Goal: Task Accomplishment & Management: Complete application form

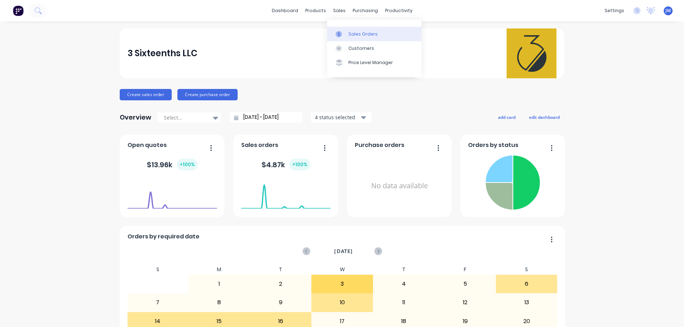
click at [356, 34] on div "Sales Orders" at bounding box center [362, 34] width 29 height 6
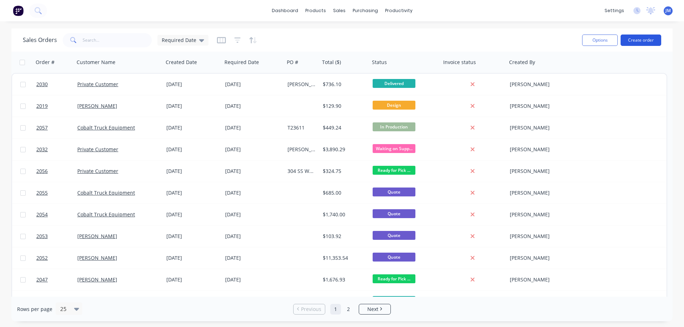
click at [647, 43] on button "Create order" at bounding box center [641, 40] width 41 height 11
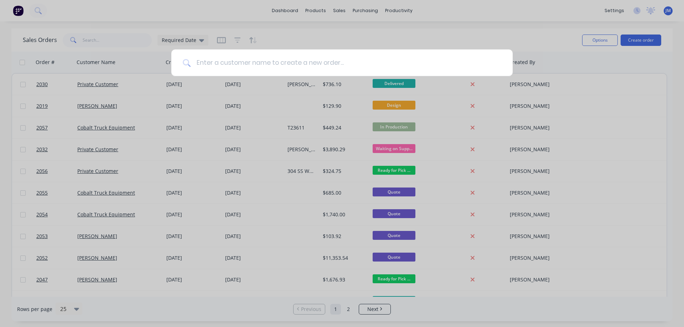
type input "n"
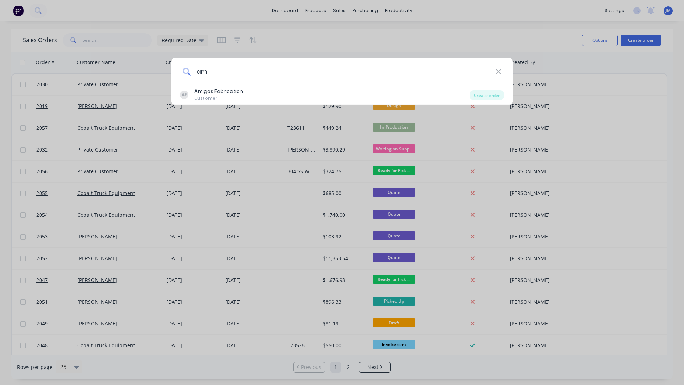
type input "a"
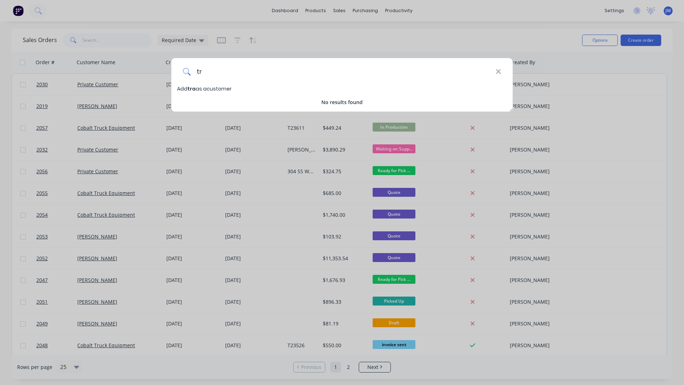
type input "t"
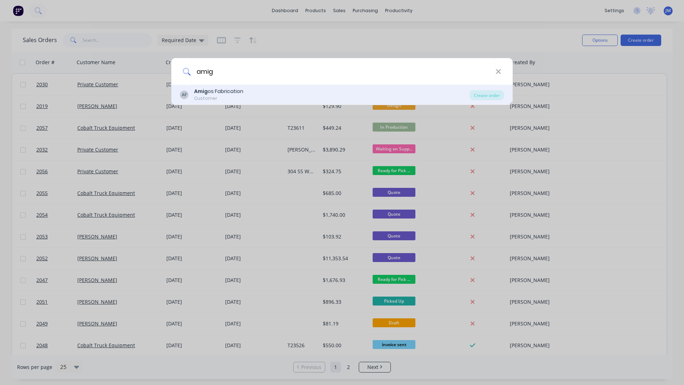
type input "amig"
click at [227, 92] on div "Amig os Fabrication" at bounding box center [218, 91] width 49 height 7
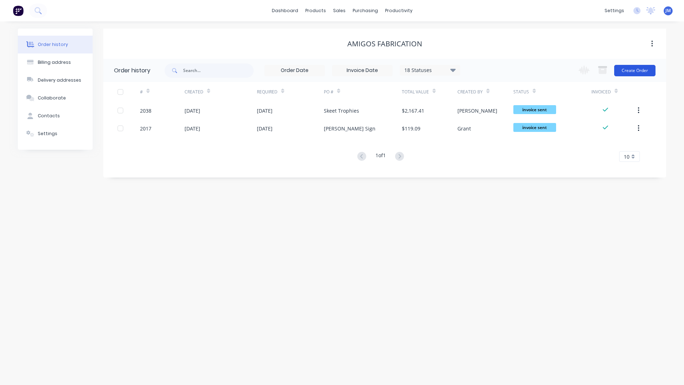
click at [641, 69] on button "Create Order" at bounding box center [634, 70] width 41 height 11
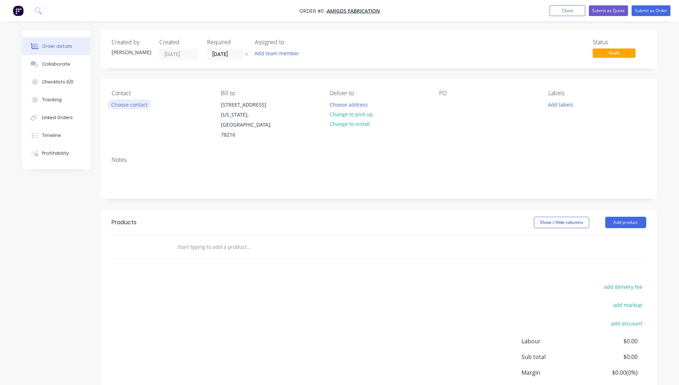
click at [132, 107] on button "Choose contact" at bounding box center [129, 104] width 44 height 10
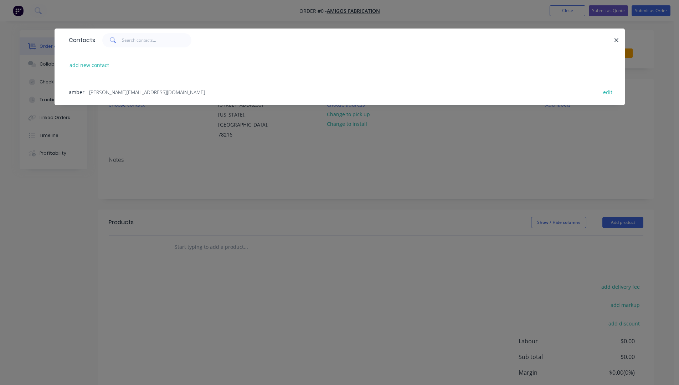
click at [172, 93] on div "amber - [EMAIL_ADDRESS][DOMAIN_NAME] - edit" at bounding box center [339, 91] width 549 height 27
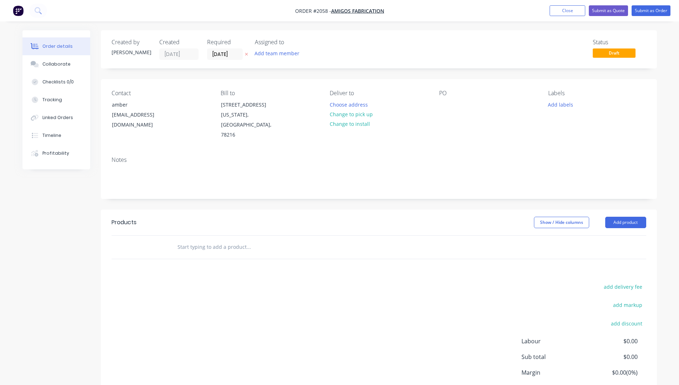
click at [217, 255] on div at bounding box center [297, 247] width 257 height 23
click at [222, 248] on input "text" at bounding box center [248, 247] width 143 height 14
click at [222, 254] on input "text" at bounding box center [248, 247] width 143 height 14
click at [222, 253] on input "text" at bounding box center [248, 247] width 143 height 14
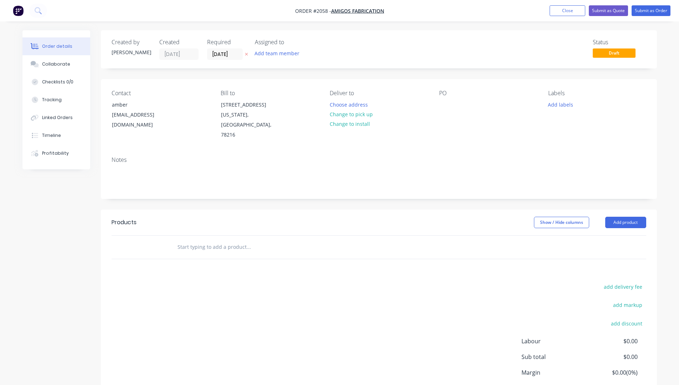
type input "s"
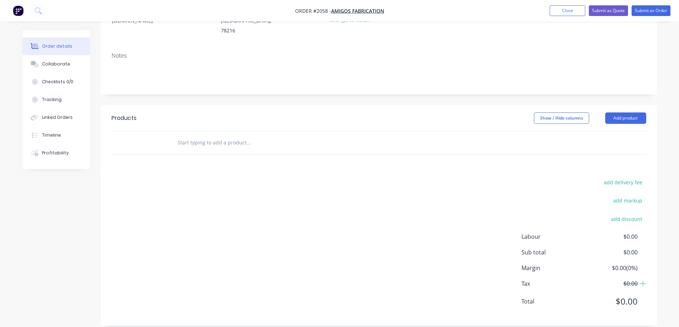
scroll to position [107, 0]
click at [622, 114] on button "Add product" at bounding box center [625, 115] width 41 height 11
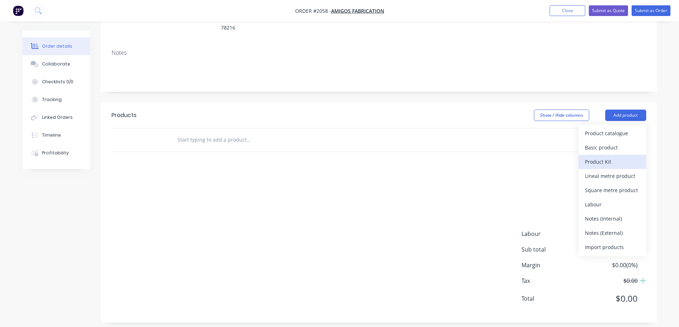
click at [607, 159] on div "Product Kit" at bounding box center [612, 162] width 55 height 10
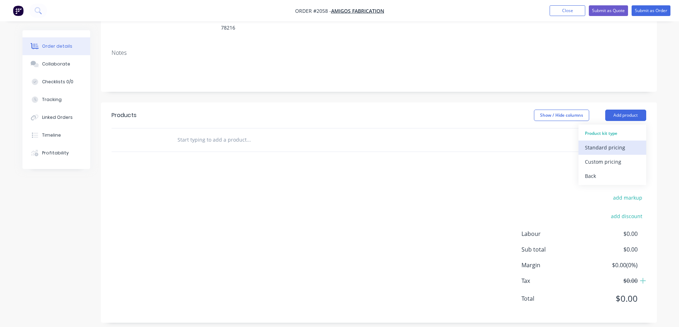
click at [614, 149] on div "Standard pricing" at bounding box center [612, 148] width 55 height 10
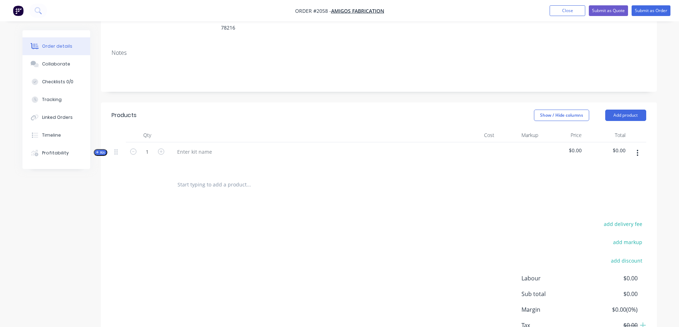
drag, startPoint x: 641, startPoint y: 151, endPoint x: 636, endPoint y: 159, distance: 9.3
click at [642, 151] on button "button" at bounding box center [637, 153] width 17 height 13
click at [610, 224] on div "Delete" at bounding box center [612, 229] width 55 height 10
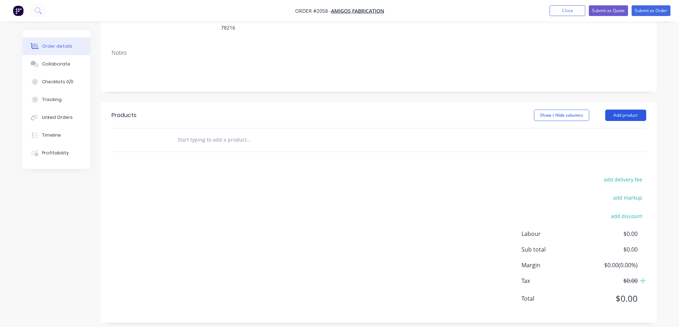
click at [618, 118] on button "Add product" at bounding box center [625, 115] width 41 height 11
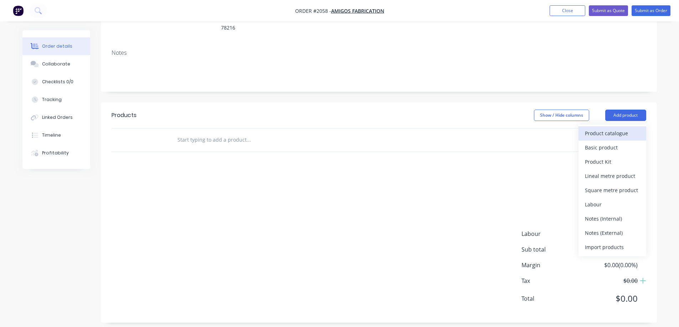
click at [606, 136] on div "Product catalogue" at bounding box center [612, 133] width 55 height 10
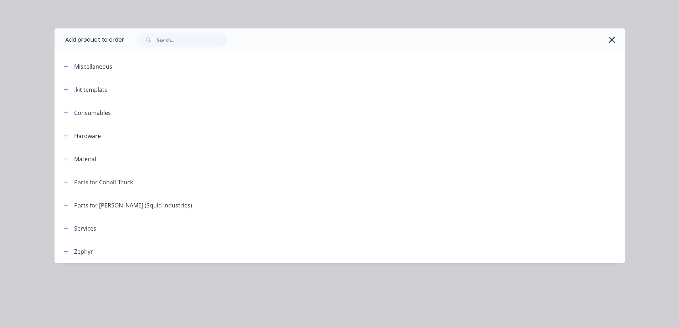
click at [64, 85] on header ".kit template" at bounding box center [340, 89] width 570 height 23
click at [65, 87] on button "button" at bounding box center [66, 89] width 9 height 9
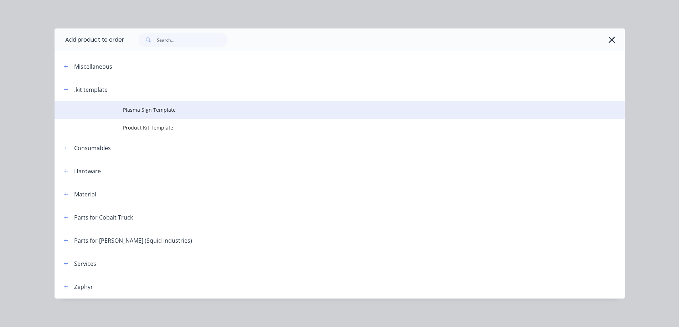
click at [123, 111] on span "Plasma Sign Template" at bounding box center [323, 109] width 401 height 7
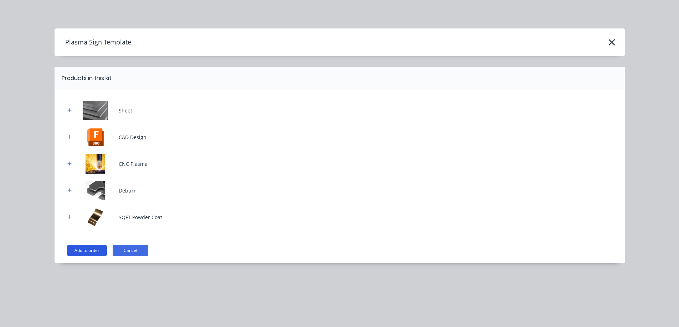
click at [83, 253] on button "Add to order" at bounding box center [87, 250] width 40 height 11
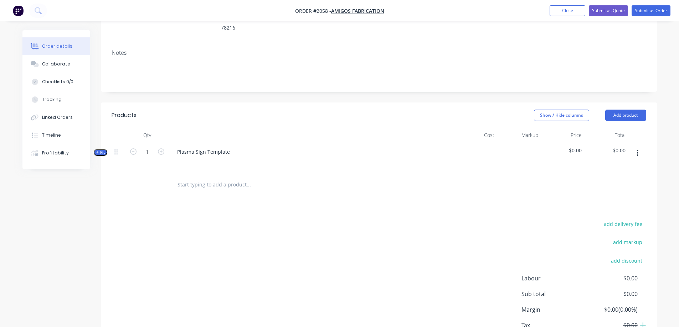
click at [104, 153] on span "Kit" at bounding box center [100, 152] width 9 height 5
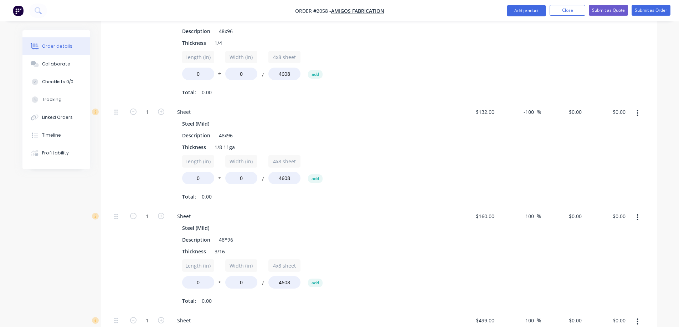
scroll to position [285, 0]
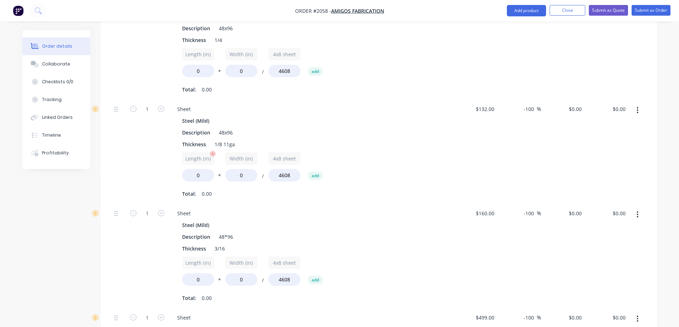
click at [193, 160] on input "Length (in)" at bounding box center [198, 158] width 32 height 12
click at [199, 179] on input "0" at bounding box center [198, 175] width 32 height 12
drag, startPoint x: 199, startPoint y: 179, endPoint x: 189, endPoint y: 177, distance: 9.9
click at [189, 177] on input "0" at bounding box center [198, 175] width 32 height 12
type input "12"
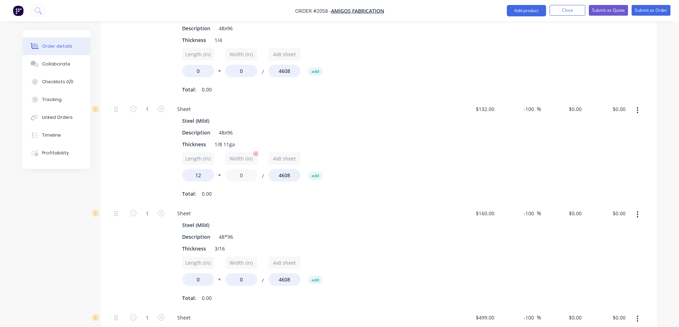
drag, startPoint x: 241, startPoint y: 177, endPoint x: 249, endPoint y: 178, distance: 7.5
click at [249, 178] on input "0" at bounding box center [241, 175] width 32 height 12
drag, startPoint x: 242, startPoint y: 178, endPoint x: 231, endPoint y: 178, distance: 11.0
click at [231, 178] on input "0" at bounding box center [241, 175] width 32 height 12
type input "13"
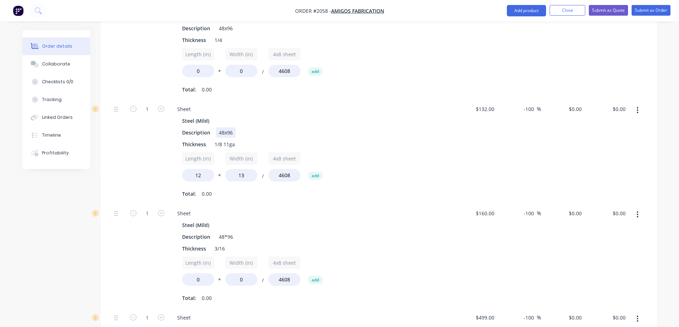
click at [388, 132] on div "Description 48x96" at bounding box center [309, 133] width 261 height 10
click at [129, 159] on div "15" at bounding box center [147, 152] width 43 height 104
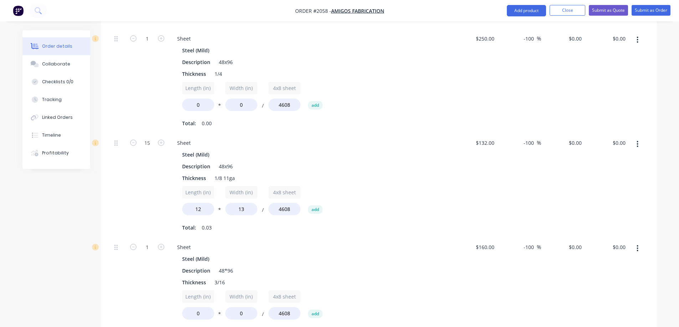
scroll to position [249, 0]
click at [429, 194] on div "Length (in) 12 * Width (in) 13 / 4x8 sheet 4608 add" at bounding box center [311, 204] width 258 height 32
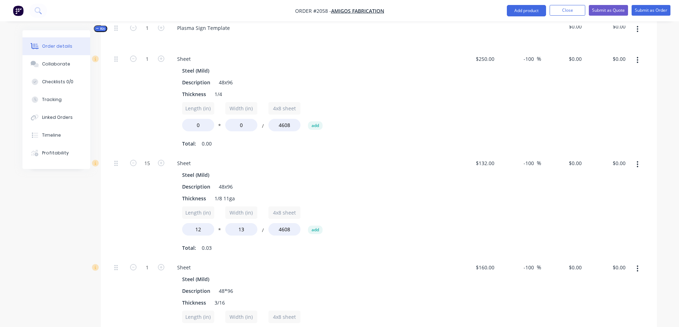
scroll to position [214, 0]
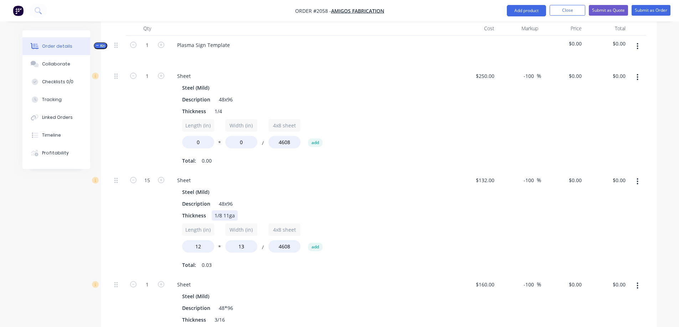
click at [424, 209] on div "Steel (Mild) Description 48x96 Thickness 1/8 11ga Length (in) 12 * Width (in) 1…" at bounding box center [310, 229] width 279 height 84
type input "1"
click at [122, 235] on div at bounding box center [119, 223] width 14 height 104
click at [528, 177] on input "-100" at bounding box center [530, 180] width 14 height 10
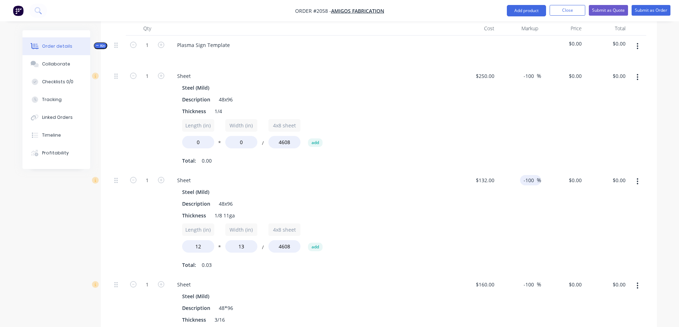
click at [527, 179] on input "-100" at bounding box center [530, 180] width 14 height 10
type input "150"
type input "$330.00"
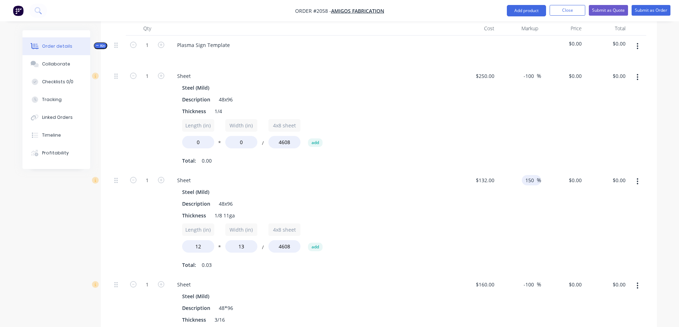
type input "$11.19"
click at [516, 209] on div "150 150 %" at bounding box center [519, 223] width 44 height 104
drag, startPoint x: 534, startPoint y: 182, endPoint x: 510, endPoint y: 182, distance: 24.6
click at [510, 182] on div "150 150 %" at bounding box center [519, 223] width 44 height 104
click at [498, 201] on div "150 150 %" at bounding box center [519, 223] width 44 height 104
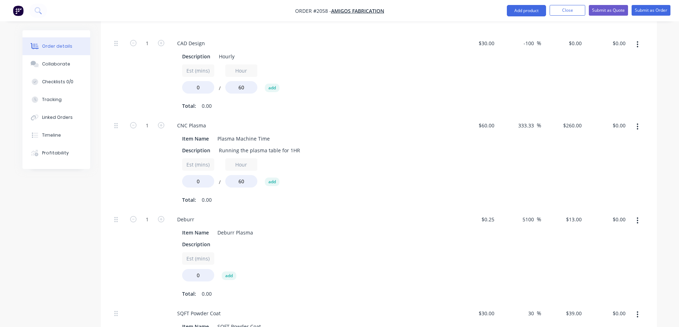
scroll to position [677, 0]
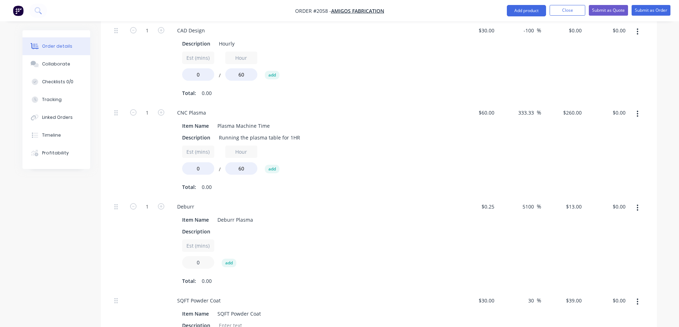
drag, startPoint x: 204, startPoint y: 264, endPoint x: 185, endPoint y: 264, distance: 19.2
click at [185, 264] on input "0" at bounding box center [198, 263] width 32 height 12
type input "5"
type input "$65.00"
click at [469, 238] on div "$0.25 $0.25" at bounding box center [476, 244] width 44 height 94
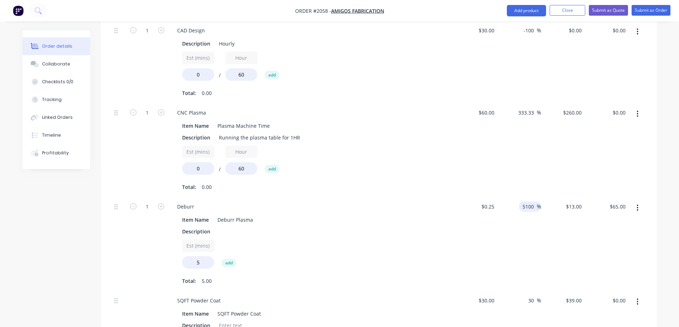
click at [530, 207] on input "5100" at bounding box center [529, 207] width 15 height 10
drag, startPoint x: 534, startPoint y: 211, endPoint x: 510, endPoint y: 211, distance: 23.9
click at [510, 211] on div "5100 5100 %" at bounding box center [519, 244] width 44 height 94
type input "100"
type input "$0.50"
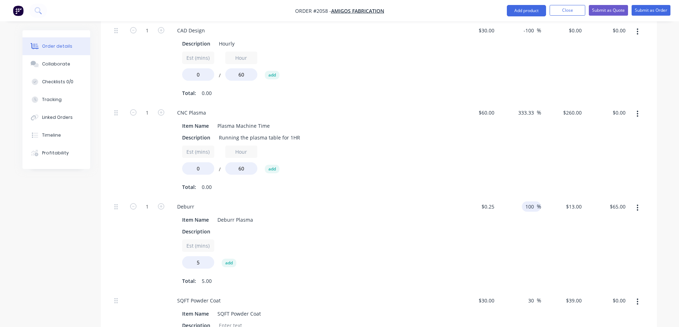
type input "$2.50"
click at [423, 242] on div "Est (mins) 5 add" at bounding box center [311, 256] width 258 height 32
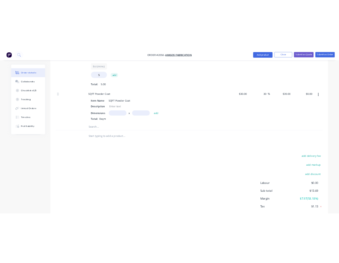
scroll to position [928, 0]
